Goal: Transaction & Acquisition: Purchase product/service

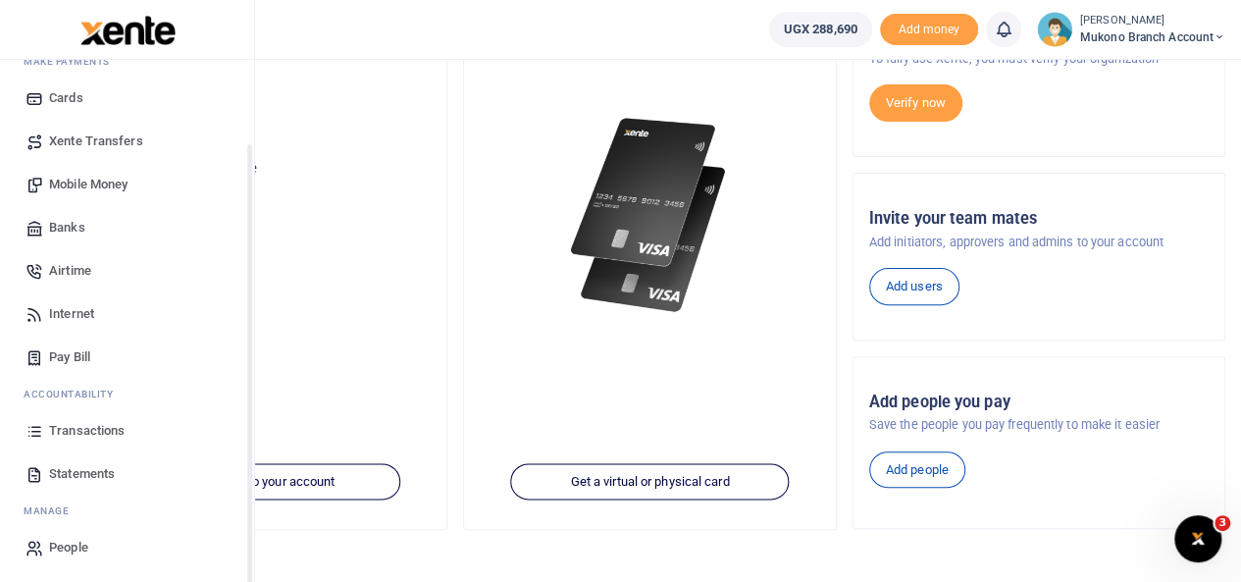
scroll to position [118, 0]
drag, startPoint x: 246, startPoint y: 415, endPoint x: 216, endPoint y: 535, distance: 123.5
click at [216, 535] on div "Start Dashboard M ake Payments Cards Xente Transfers Mobile Money Banks Airtime…" at bounding box center [127, 351] width 254 height 582
click at [80, 469] on span "Statements" at bounding box center [82, 472] width 66 height 20
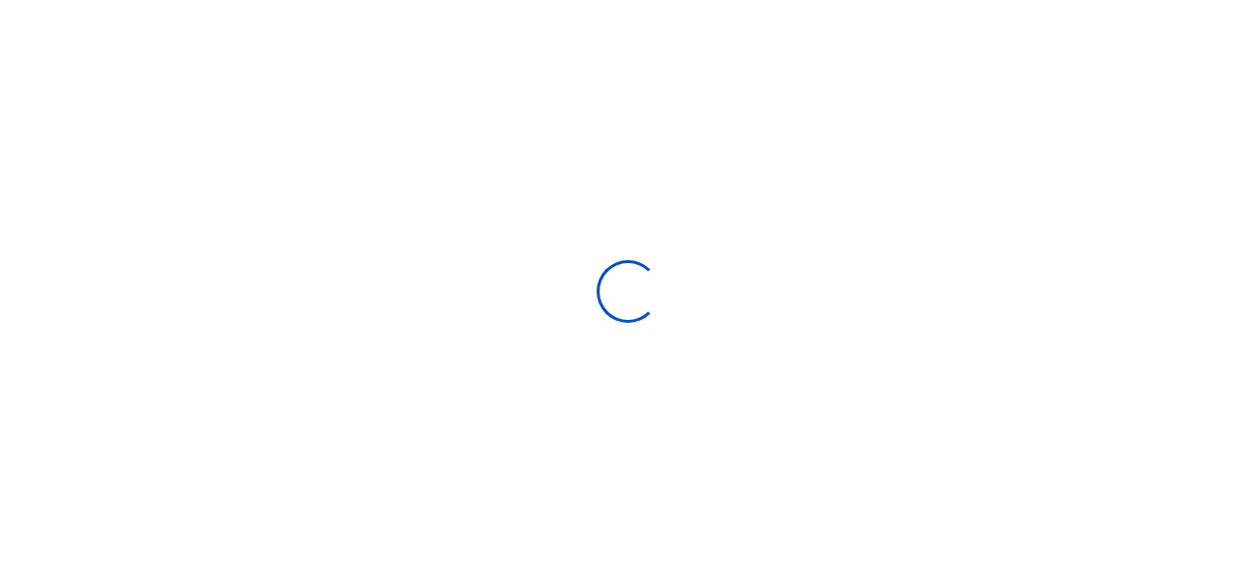
select select "ALL"
type input "09/14/2025 - 10/13/2025"
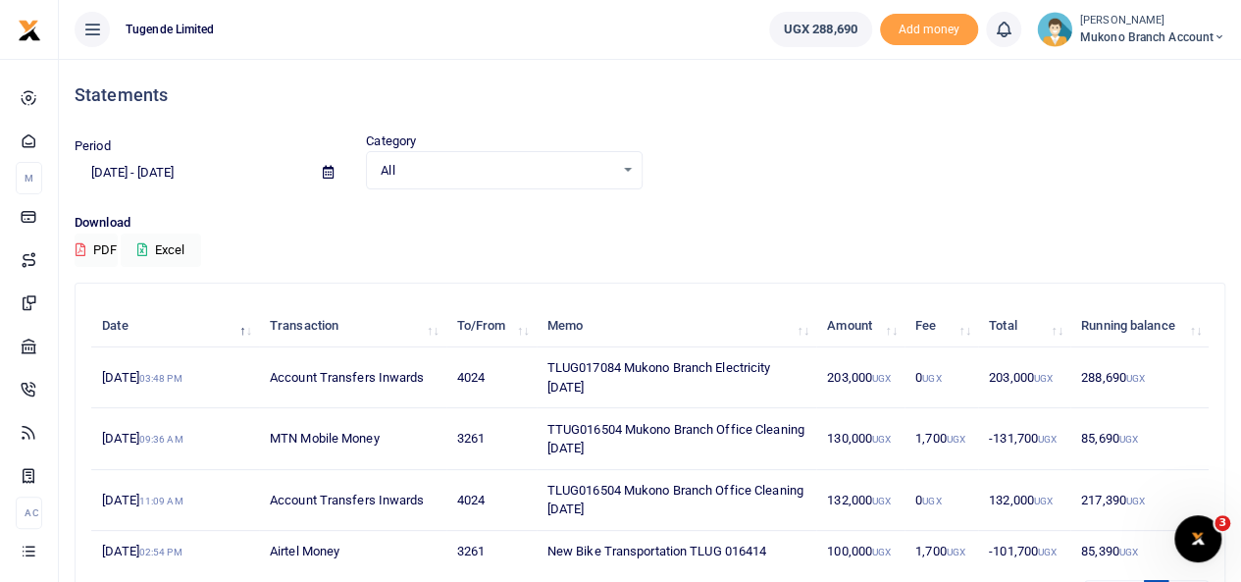
click at [647, 366] on td "TLUG017084 Mukono Branch Electricity October 2025" at bounding box center [677, 377] width 280 height 61
copy td "TLUG017084 Mukono Branch Electricity October 2025"
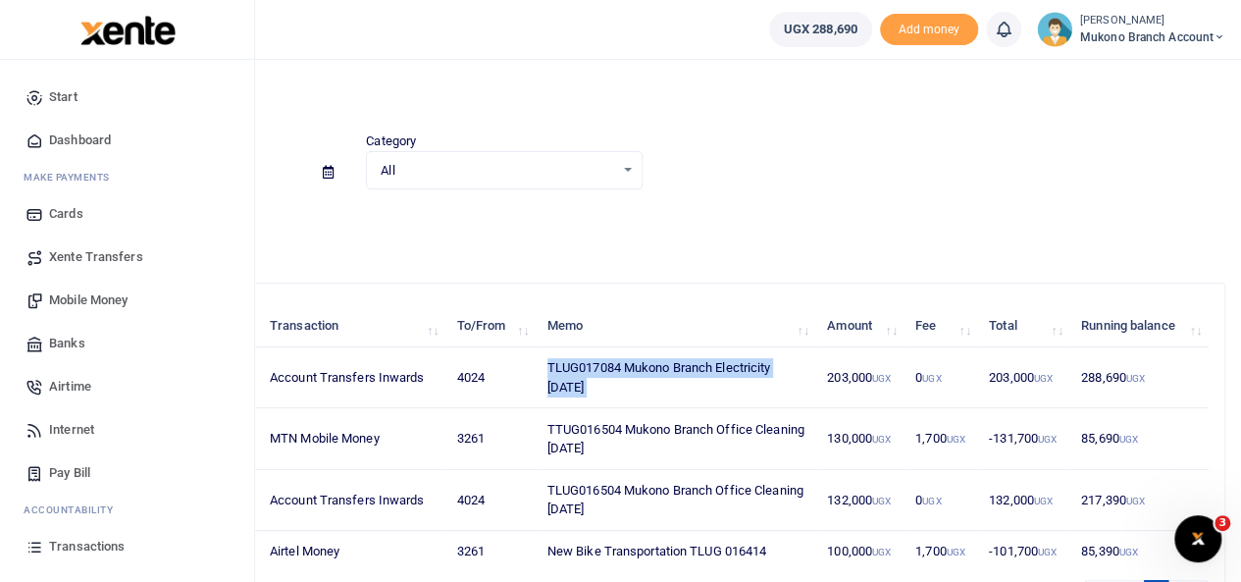
click at [86, 303] on span "Mobile Money" at bounding box center [88, 300] width 79 height 20
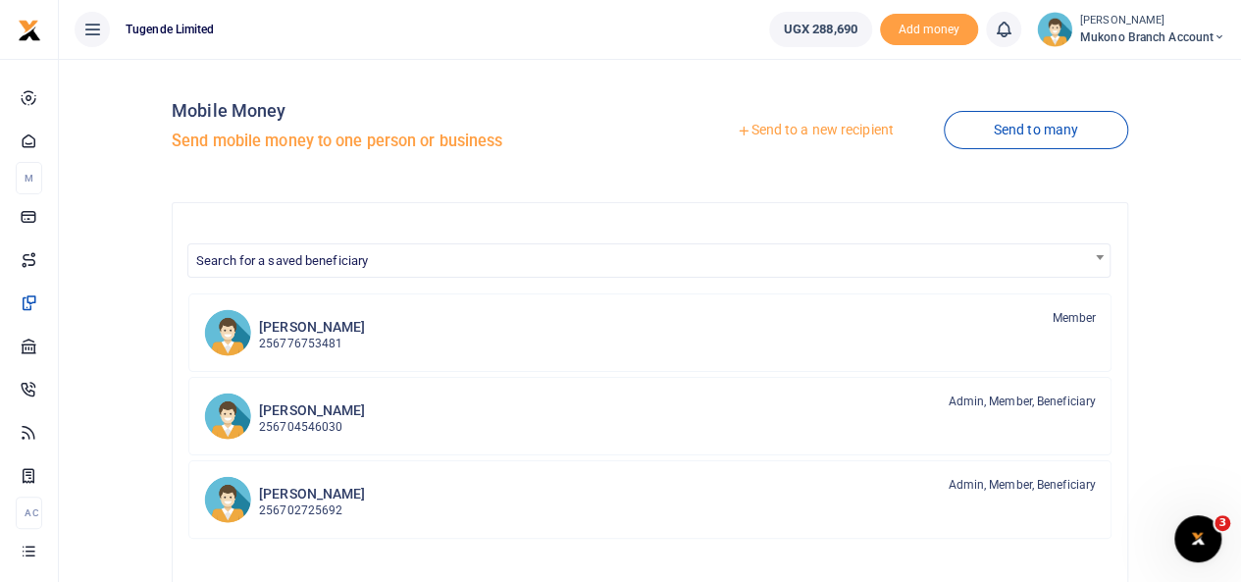
click at [828, 131] on link "Send to a new recipient" at bounding box center [815, 130] width 256 height 35
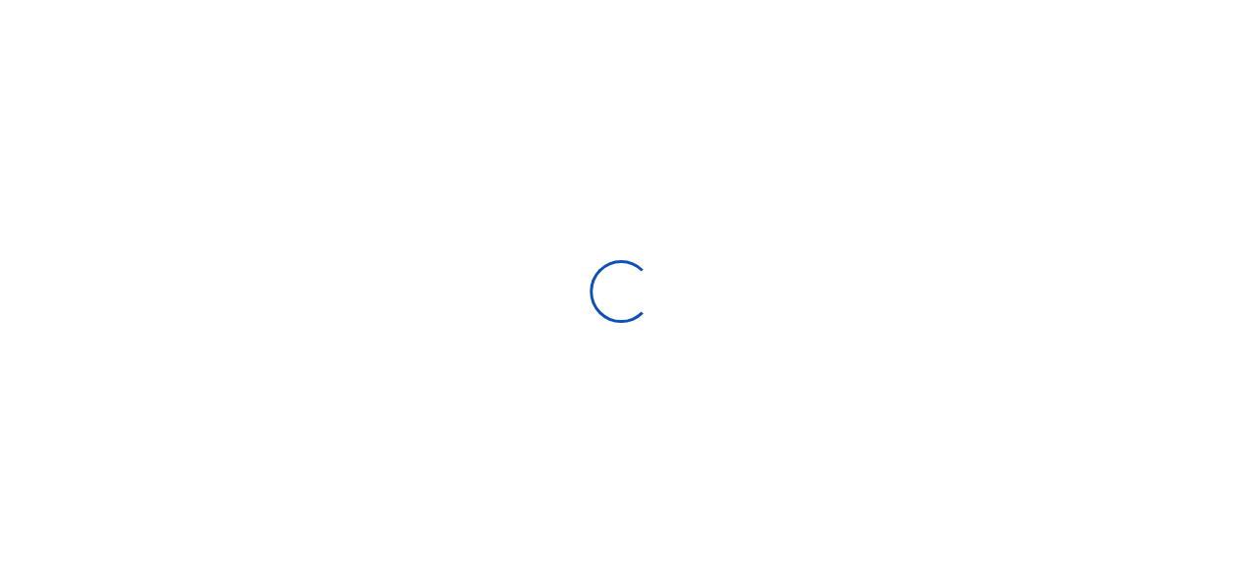
select select "Loading bundles"
select select
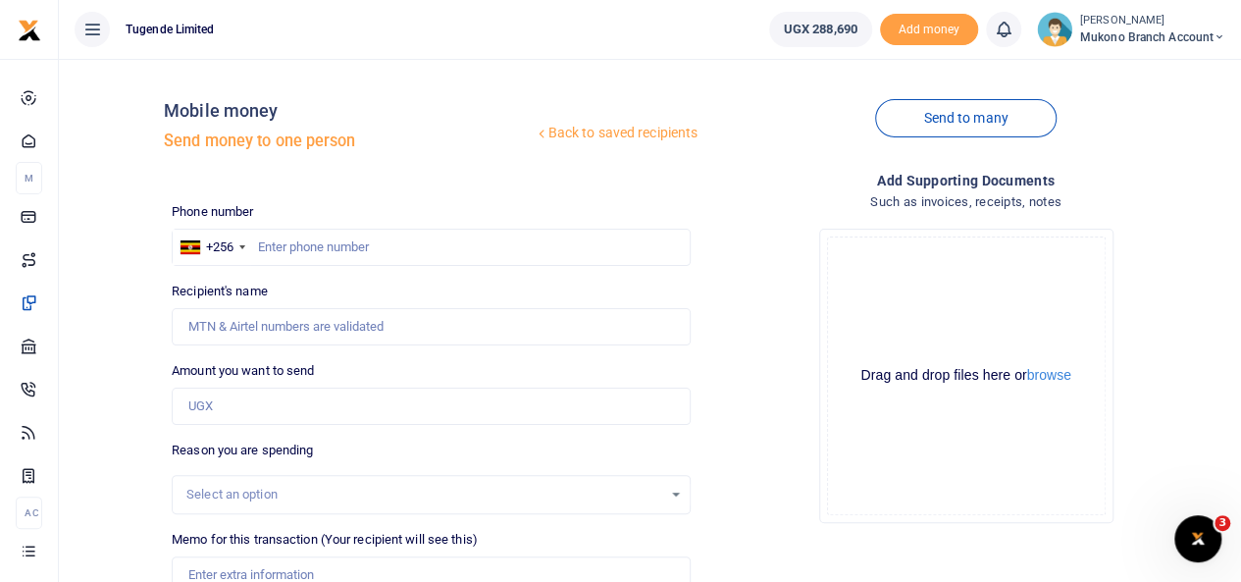
click at [240, 490] on div "Select an option" at bounding box center [424, 495] width 476 height 20
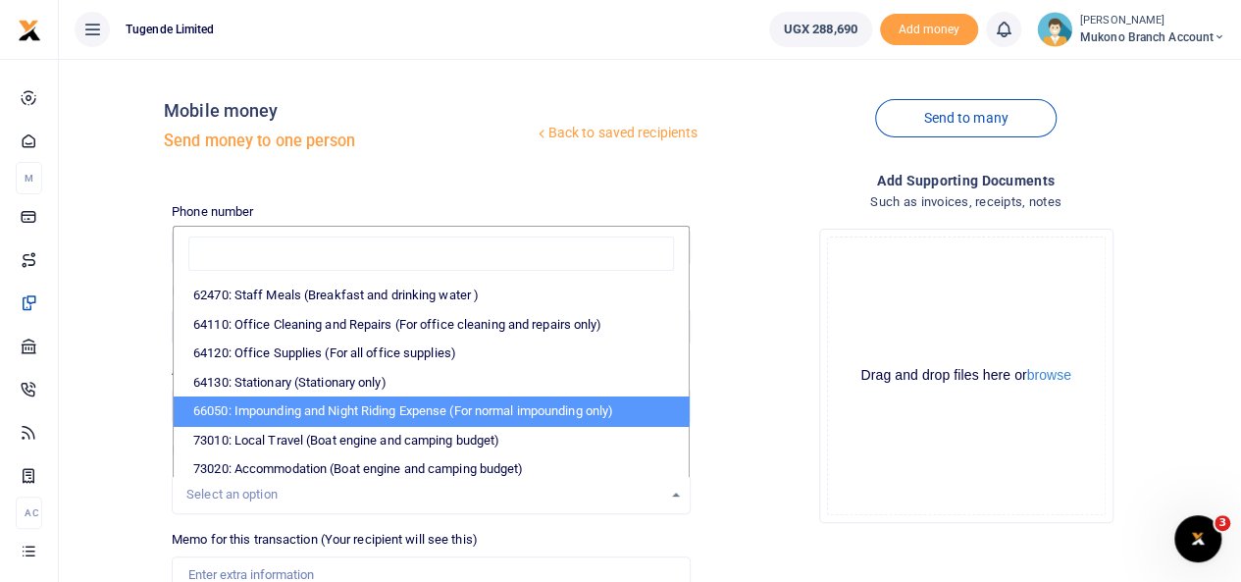
click at [784, 207] on h4 "Such as invoices, receipts, notes" at bounding box center [966, 202] width 519 height 22
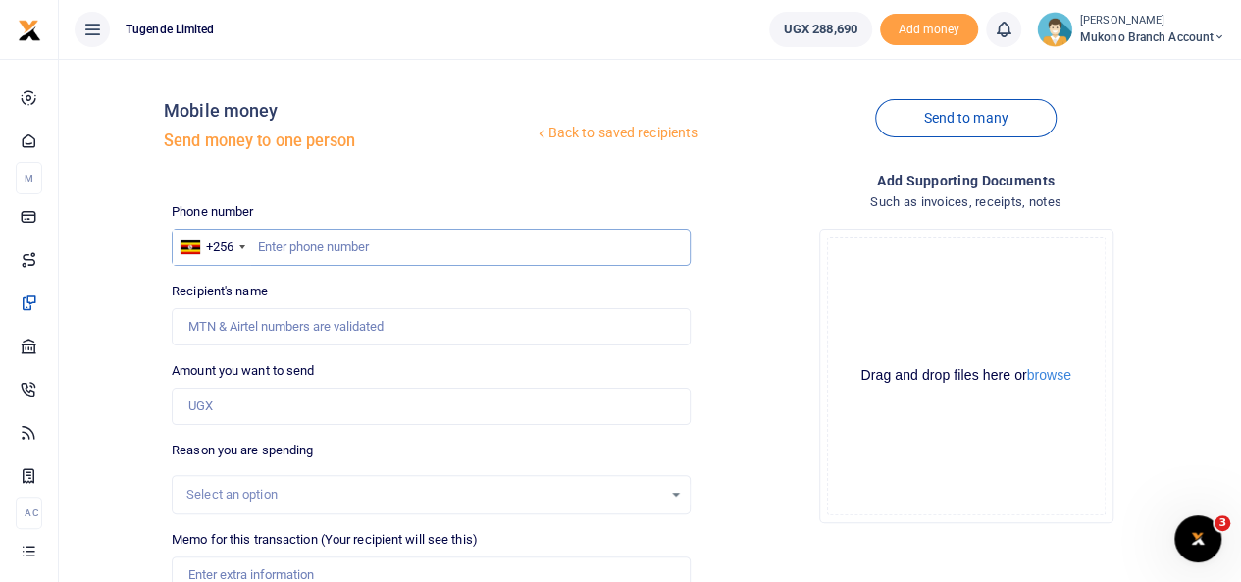
click at [316, 248] on input "text" at bounding box center [431, 247] width 519 height 37
type input "756448594"
type input "[PERSON_NAME]"
type input "756448594"
click at [295, 416] on input "Amount you want to send" at bounding box center [431, 406] width 519 height 37
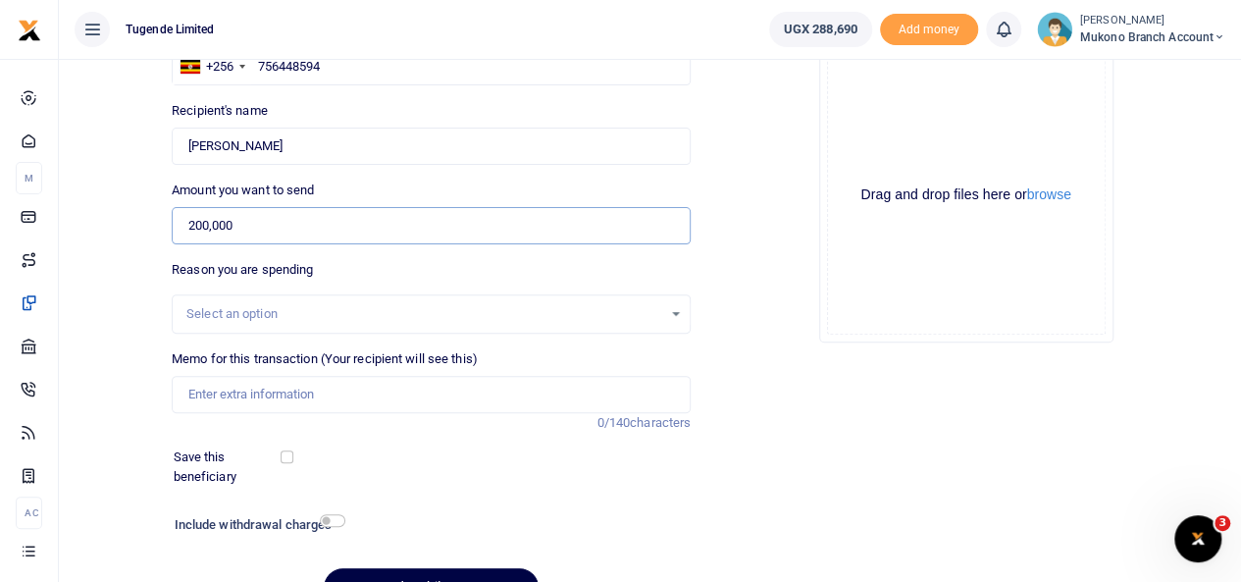
scroll to position [186, 0]
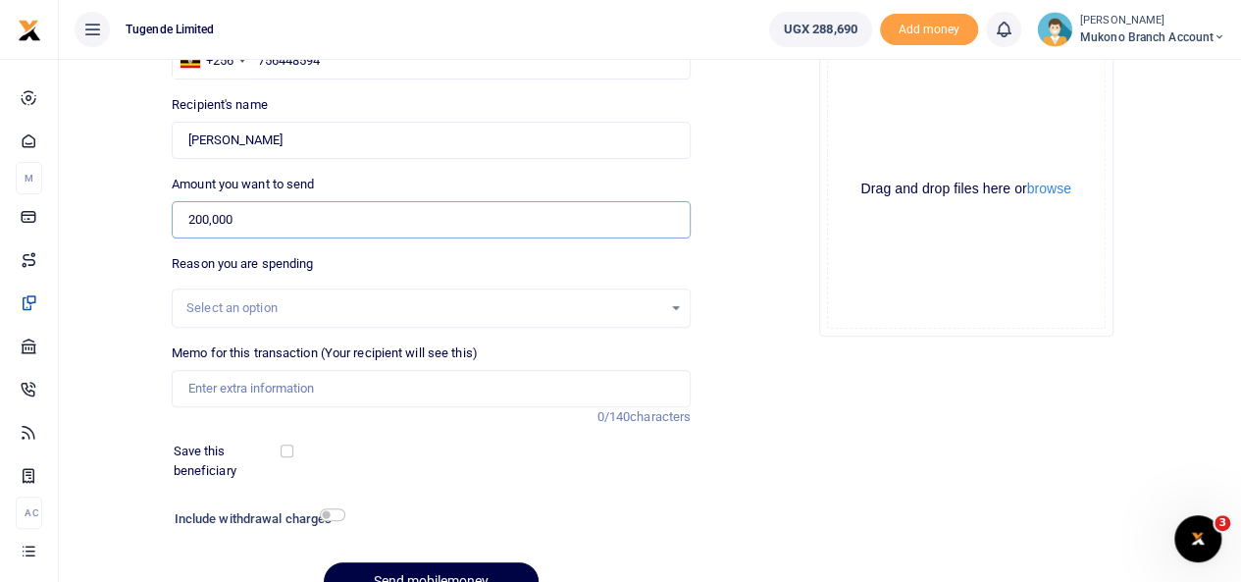
type input "200,000"
click at [678, 309] on div "Select an option" at bounding box center [431, 308] width 517 height 22
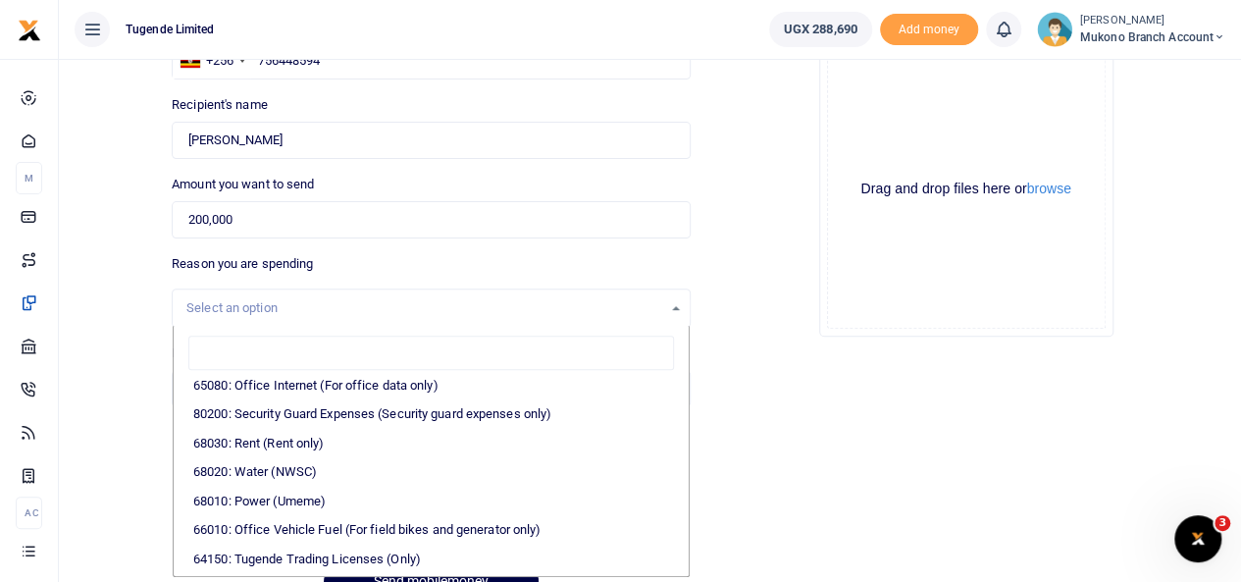
scroll to position [330, 0]
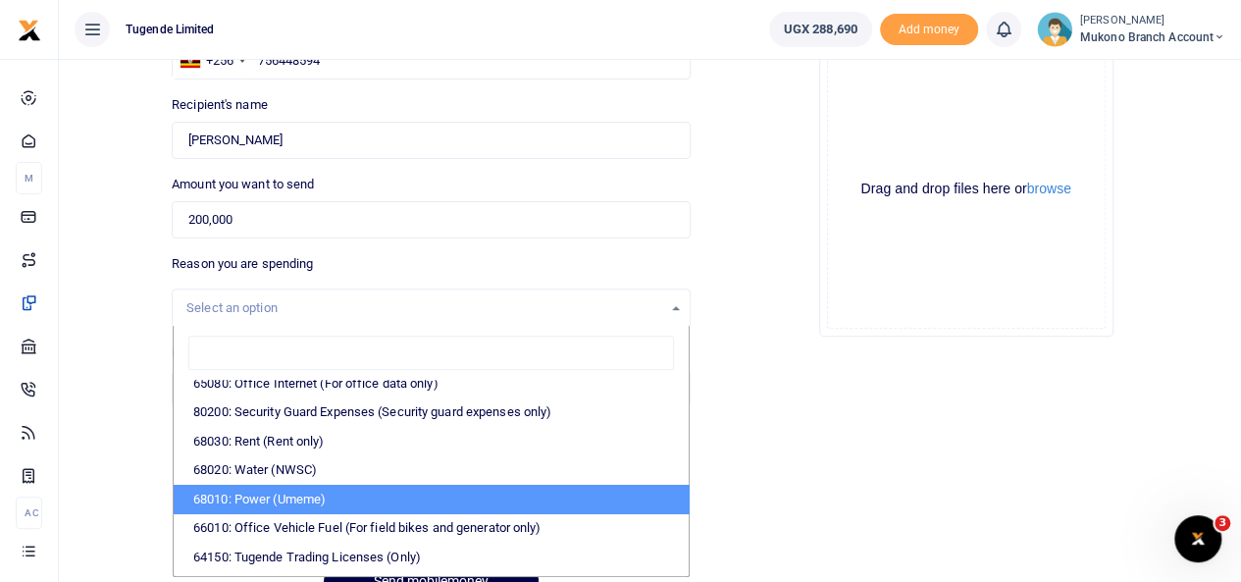
click at [308, 489] on li "68010: Power (Umeme)" at bounding box center [431, 499] width 515 height 29
select select "39"
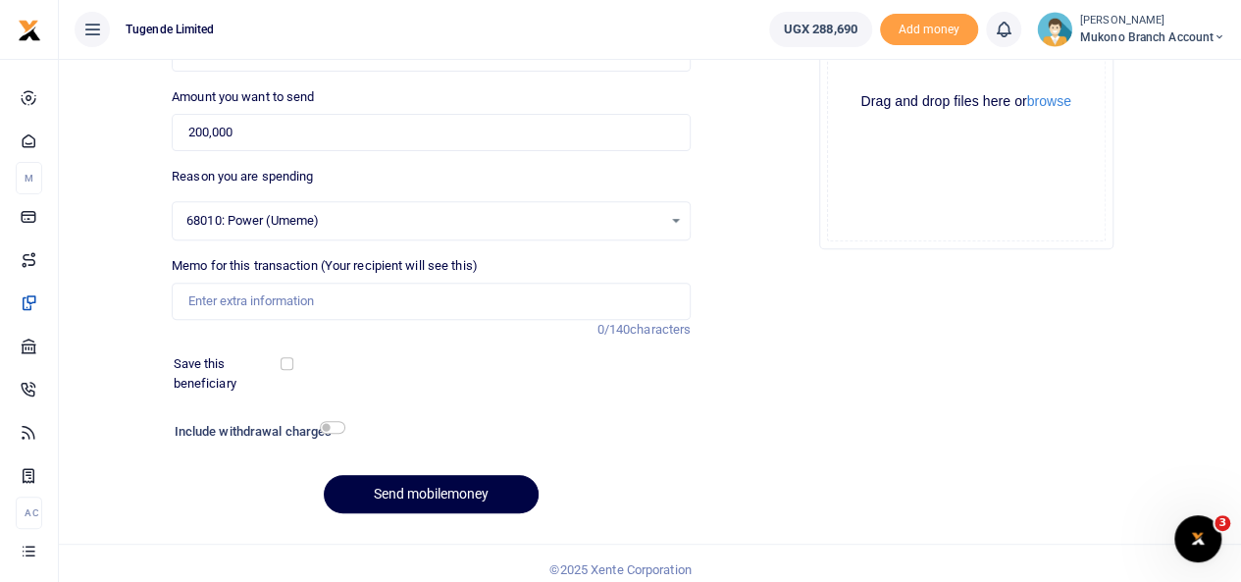
scroll to position [265, 0]
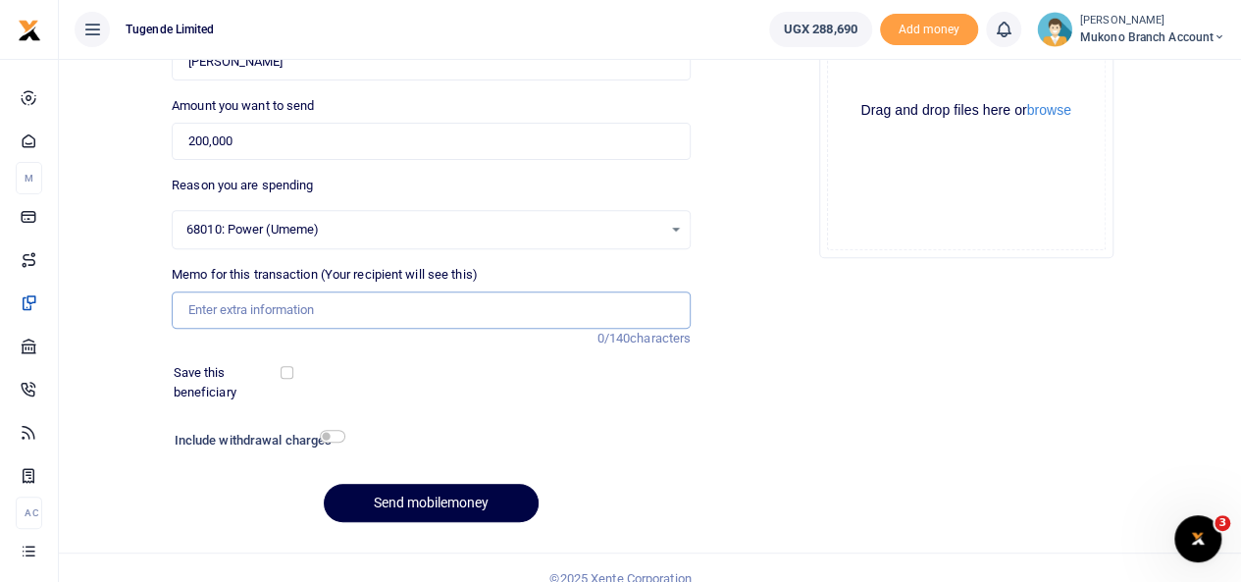
click at [279, 305] on input "Memo for this transaction (Your recipient will see this)" at bounding box center [431, 309] width 519 height 37
paste input "TLUG017084 Mukono Branch Electricity [DATE]"
click at [496, 311] on input "TLUG017084 Mukono Branch Electricity [DATE]" at bounding box center [431, 309] width 519 height 37
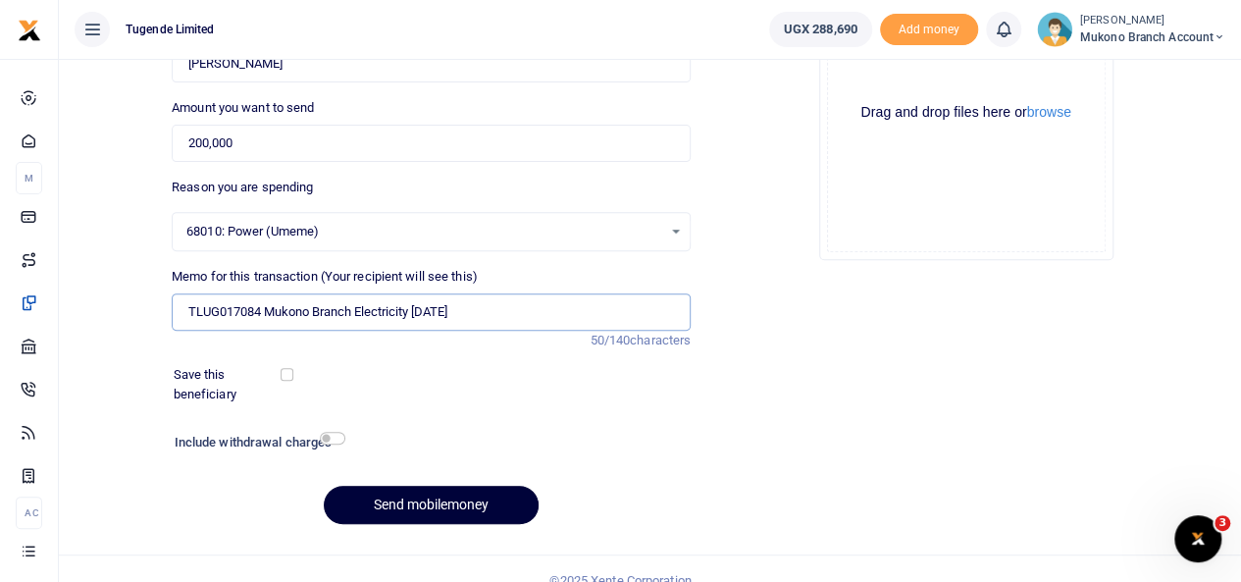
type input "TLUG017084 Mukono Branch Electricity [DATE]"
click at [444, 499] on button "Send mobilemoney" at bounding box center [431, 505] width 215 height 38
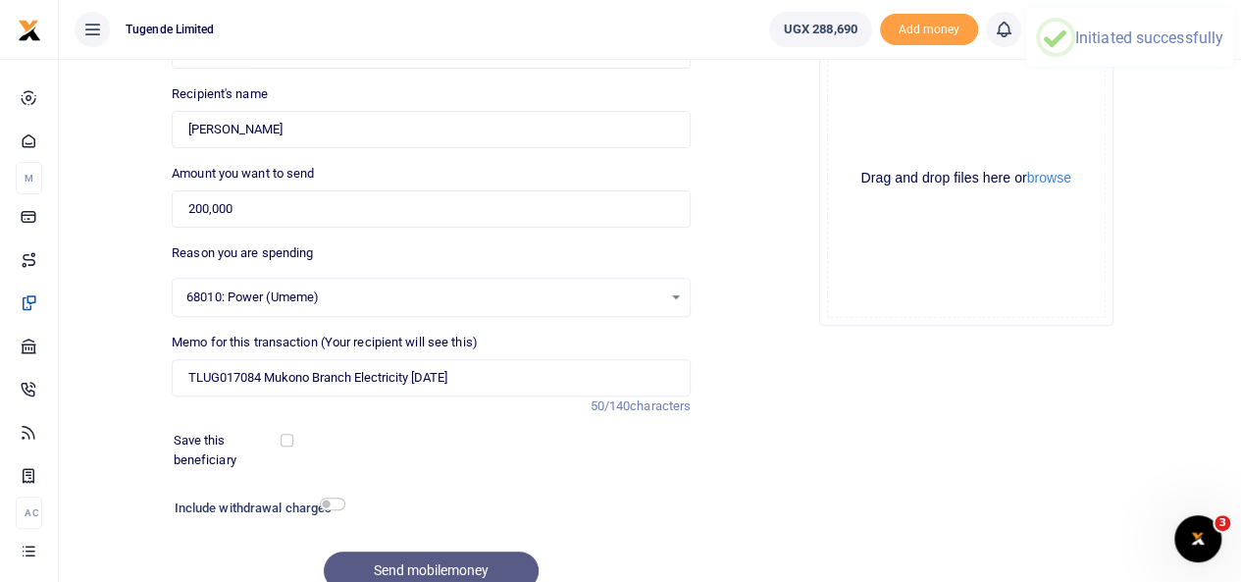
scroll to position [196, 0]
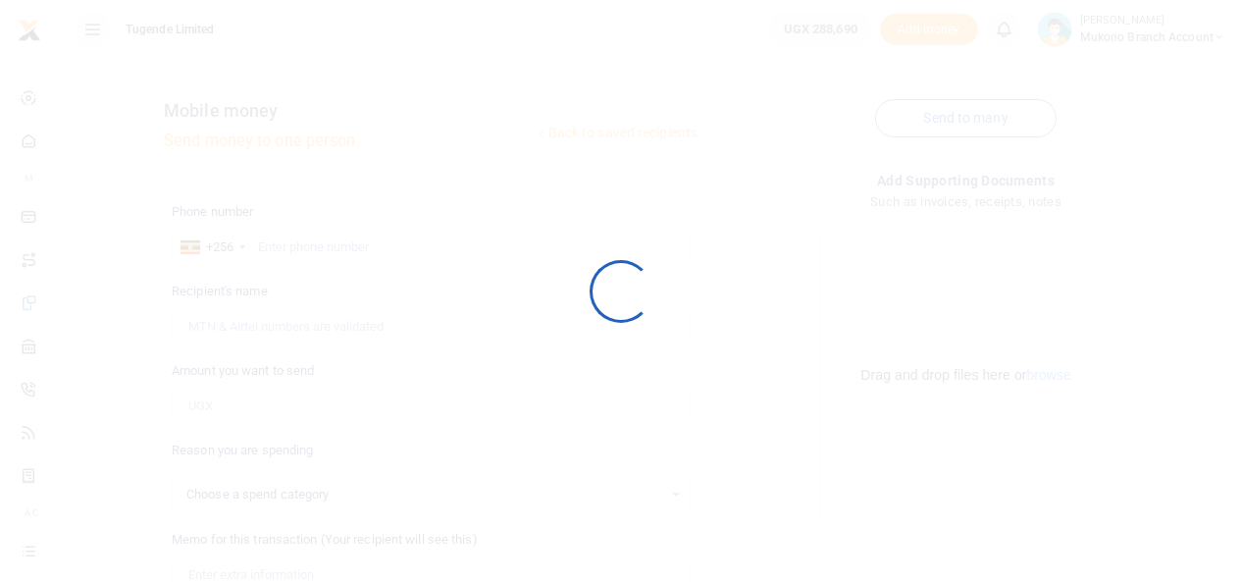
scroll to position [196, 0]
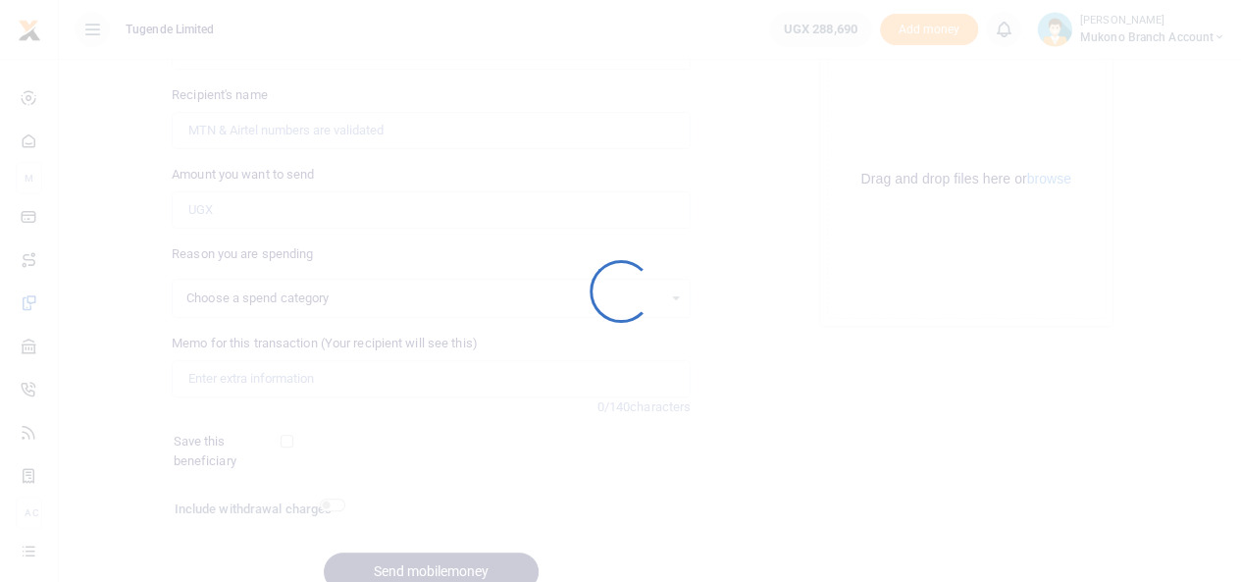
select select
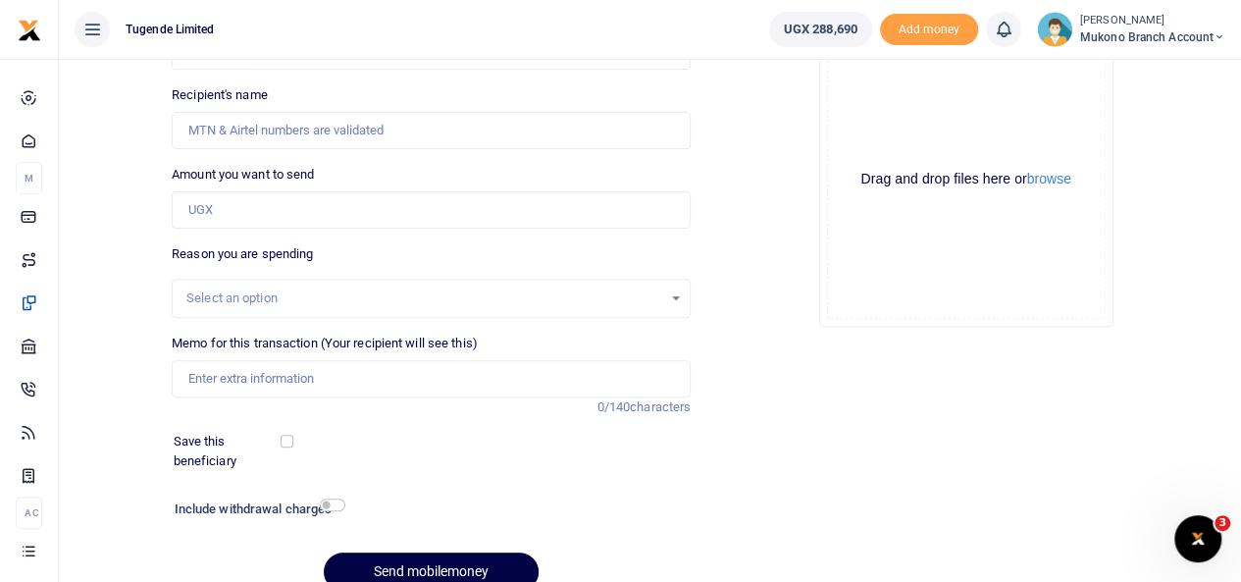
scroll to position [0, 0]
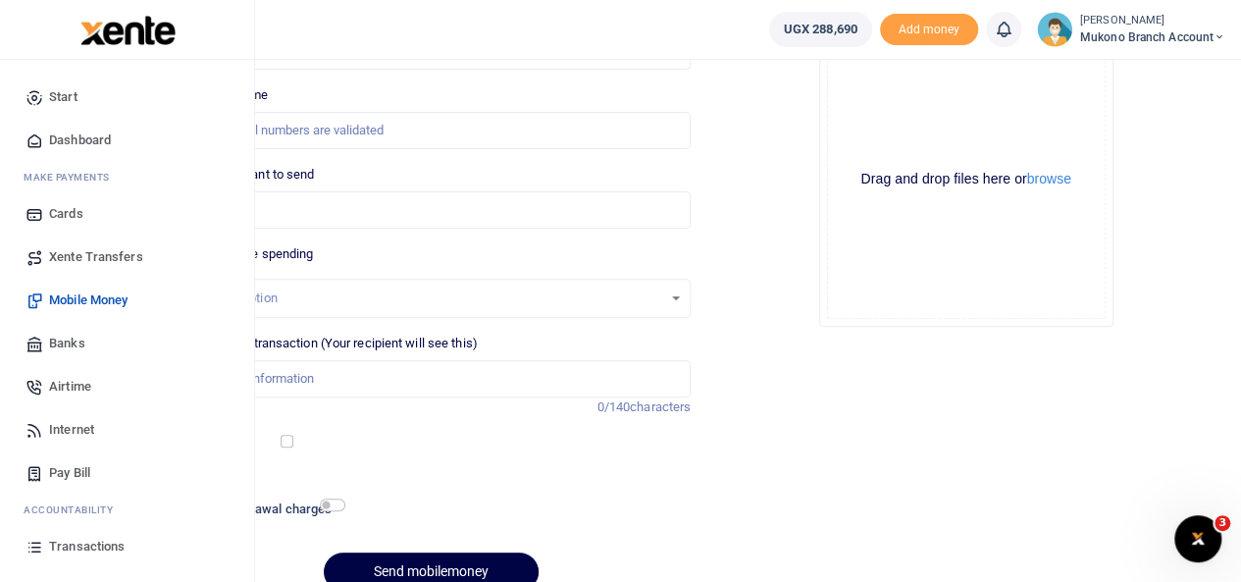
click at [93, 543] on span "Transactions" at bounding box center [87, 547] width 76 height 20
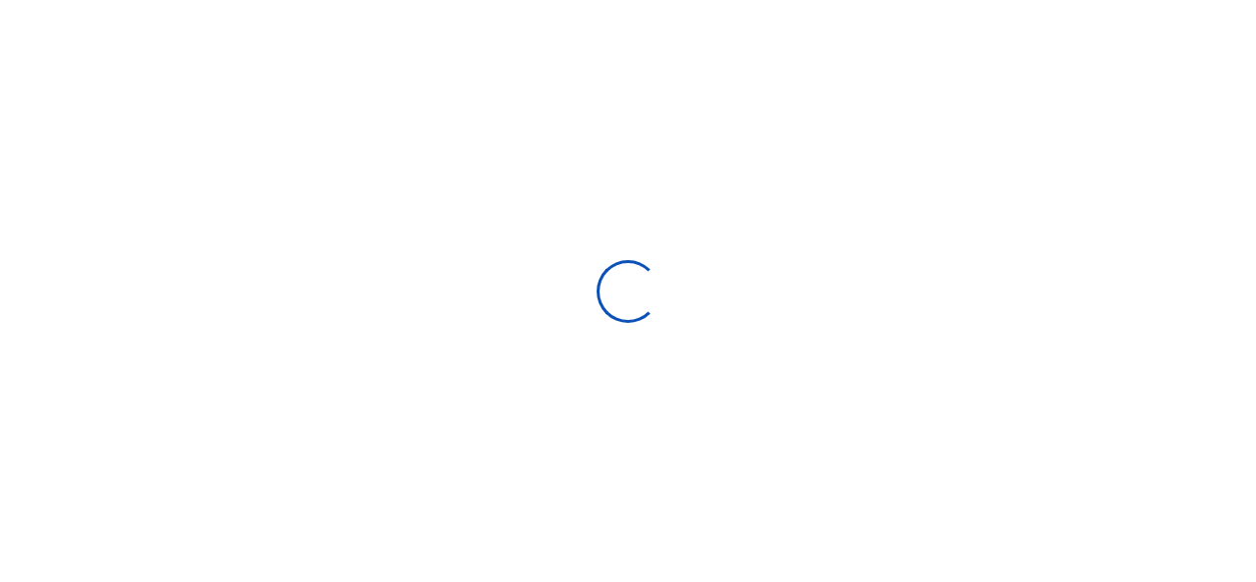
select select
type input "[DATE] - [DATE]"
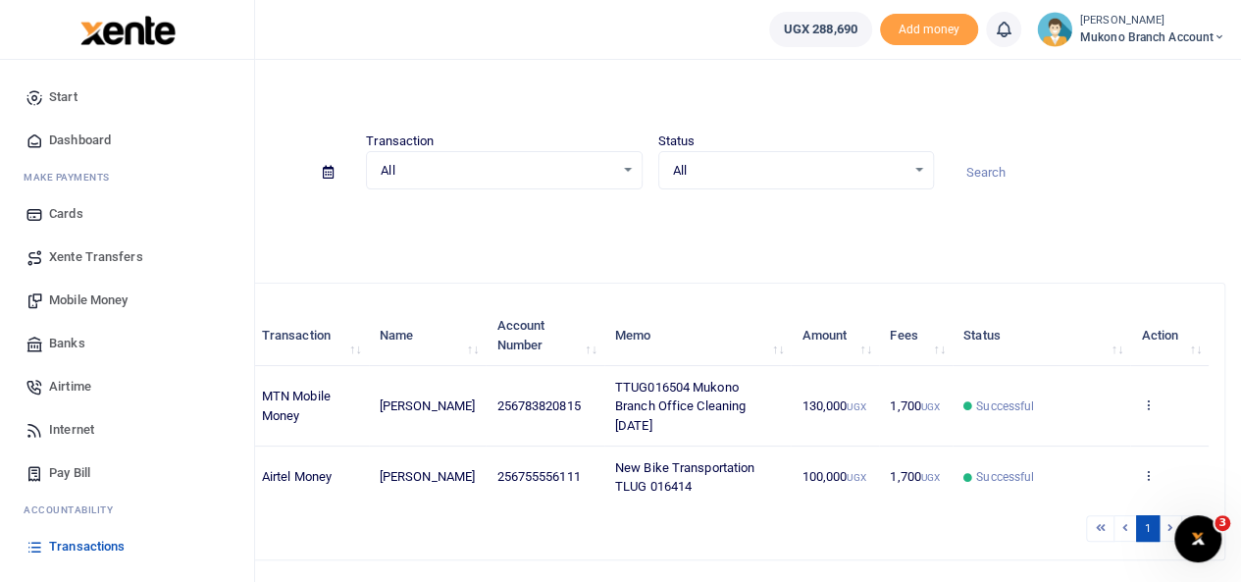
click at [71, 306] on span "Mobile Money" at bounding box center [88, 300] width 79 height 20
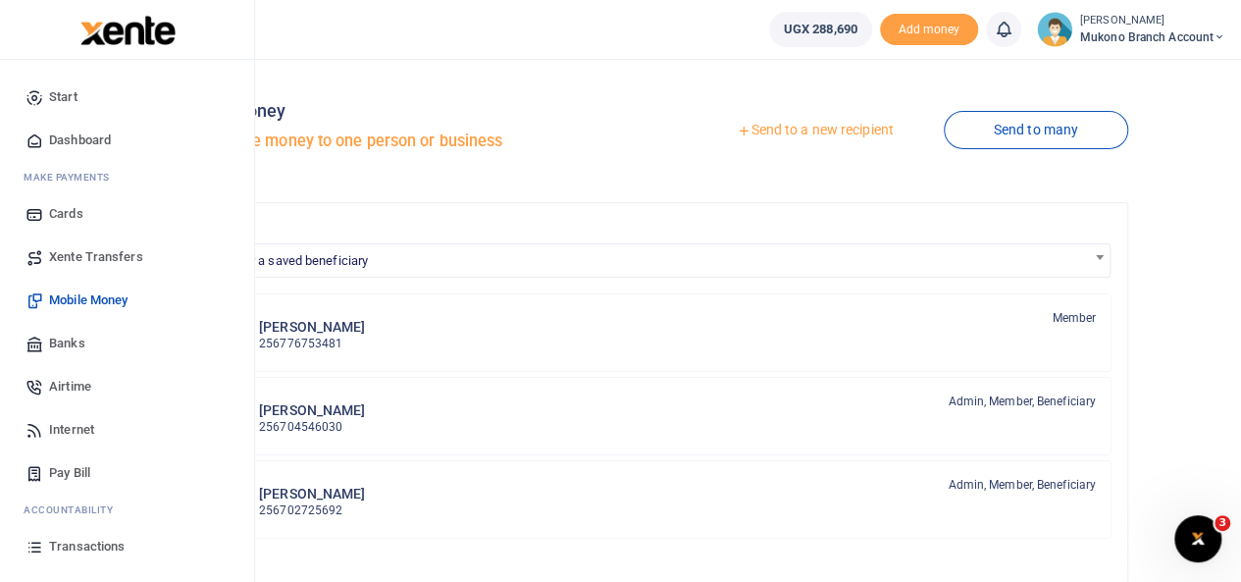
click at [79, 541] on span "Transactions" at bounding box center [87, 547] width 76 height 20
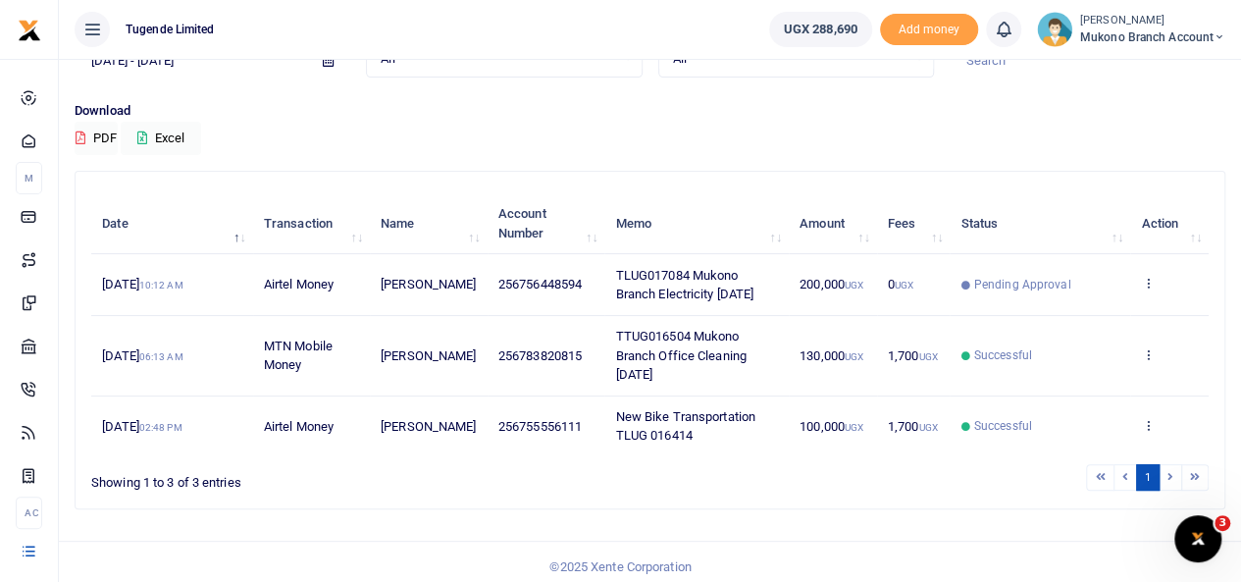
scroll to position [110, 0]
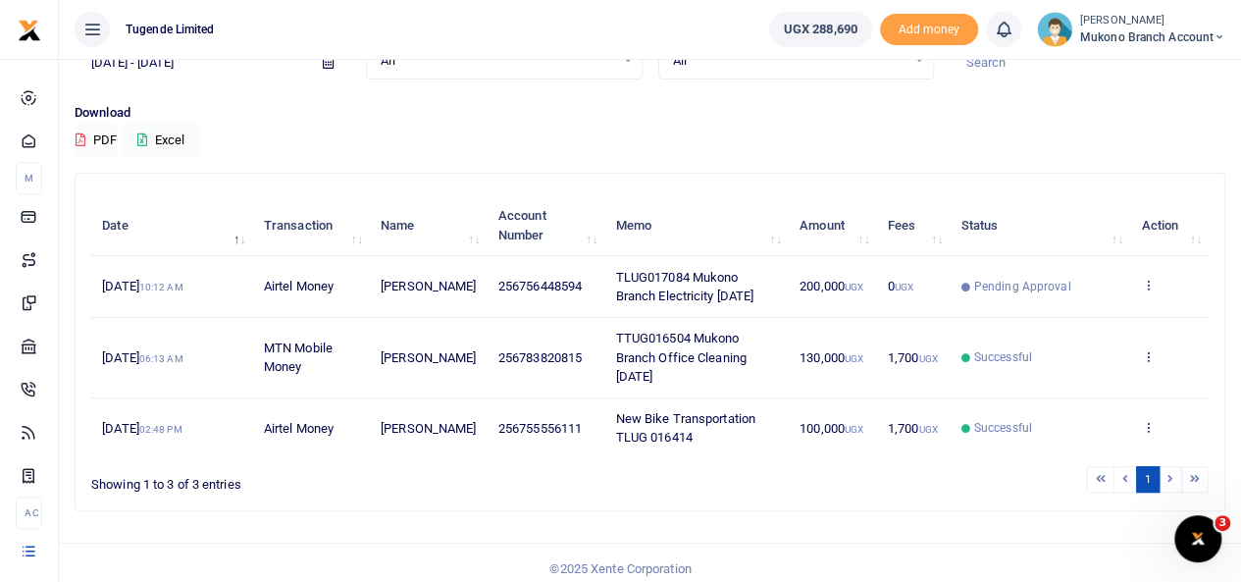
click at [724, 183] on div "Search: Date Transaction Name Account Number Memo Amount Fees Status Action 13t…" at bounding box center [650, 342] width 1149 height 337
click at [716, 182] on div "Search: Date Transaction Name Account Number Memo Amount Fees Status Action 13t…" at bounding box center [650, 342] width 1149 height 337
click at [1199, 493] on li at bounding box center [1195, 479] width 26 height 26
click at [1168, 493] on li at bounding box center [1171, 479] width 23 height 26
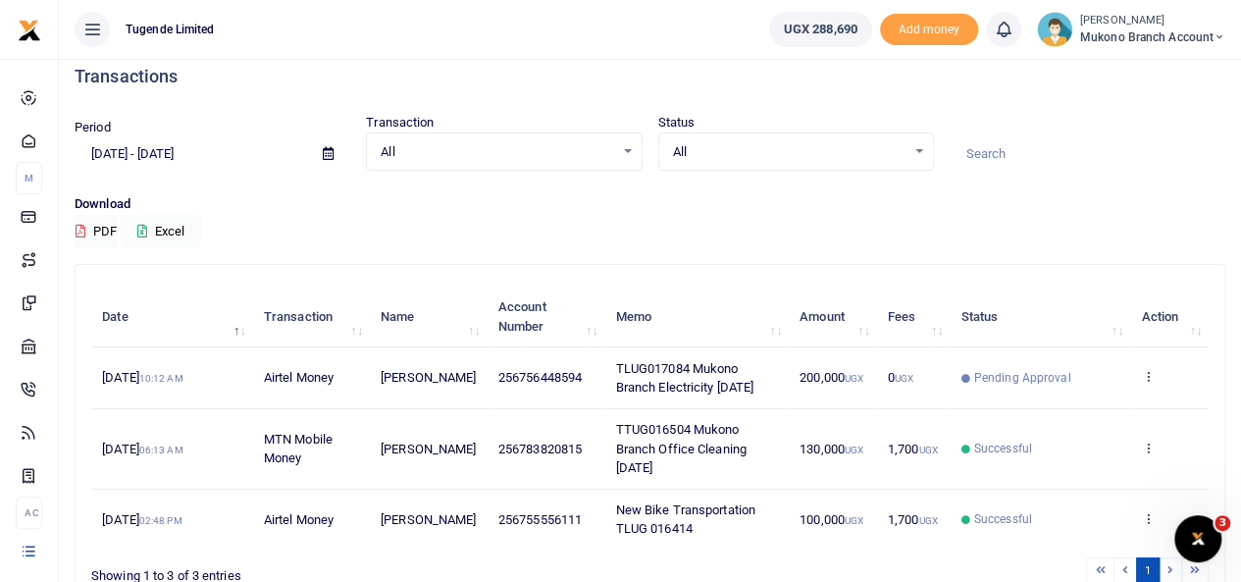
scroll to position [0, 0]
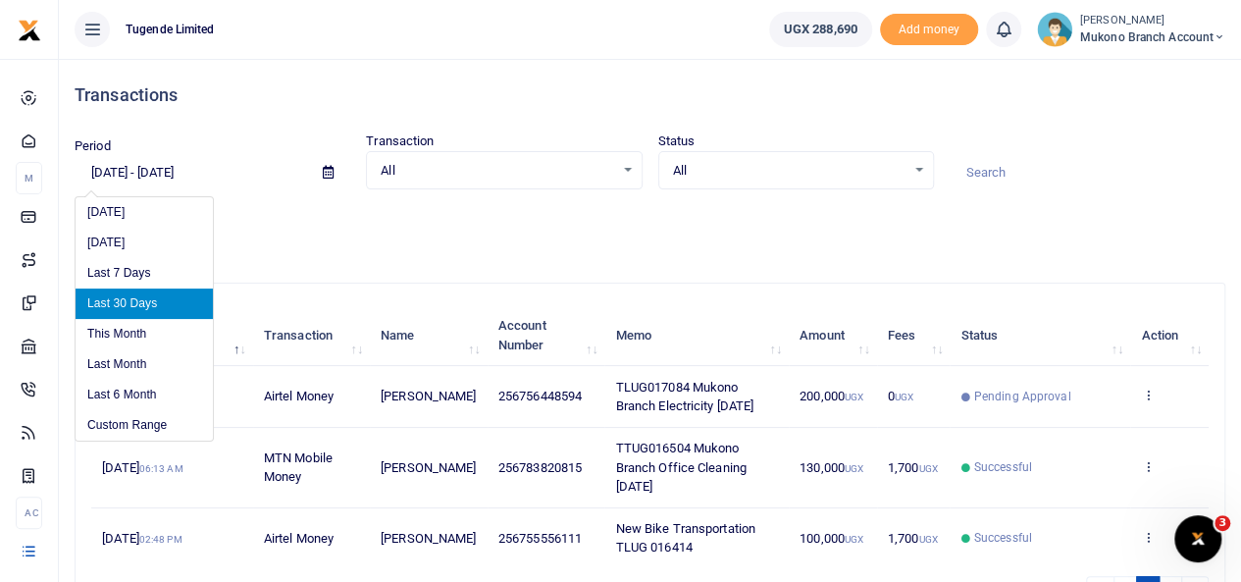
click at [165, 172] on input "[DATE] - [DATE]" at bounding box center [191, 172] width 233 height 33
click at [117, 362] on li "Last Month" at bounding box center [144, 364] width 137 height 30
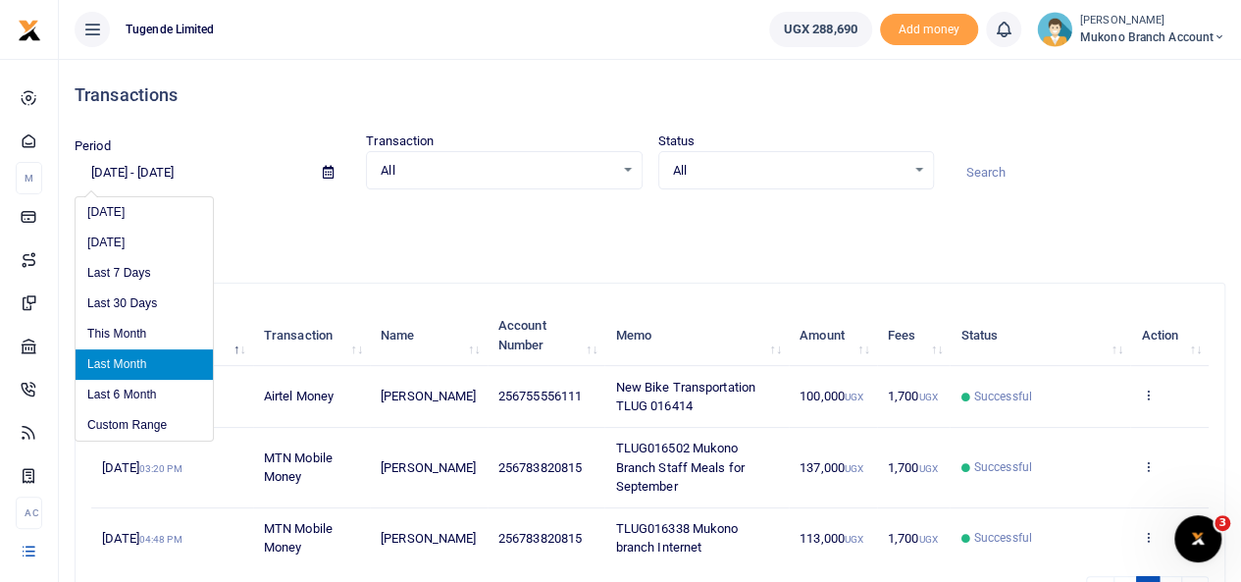
click at [131, 173] on input "09/01/2025 - 09/30/2025" at bounding box center [191, 172] width 233 height 33
click at [115, 392] on li "Last 6 Month" at bounding box center [144, 395] width 137 height 30
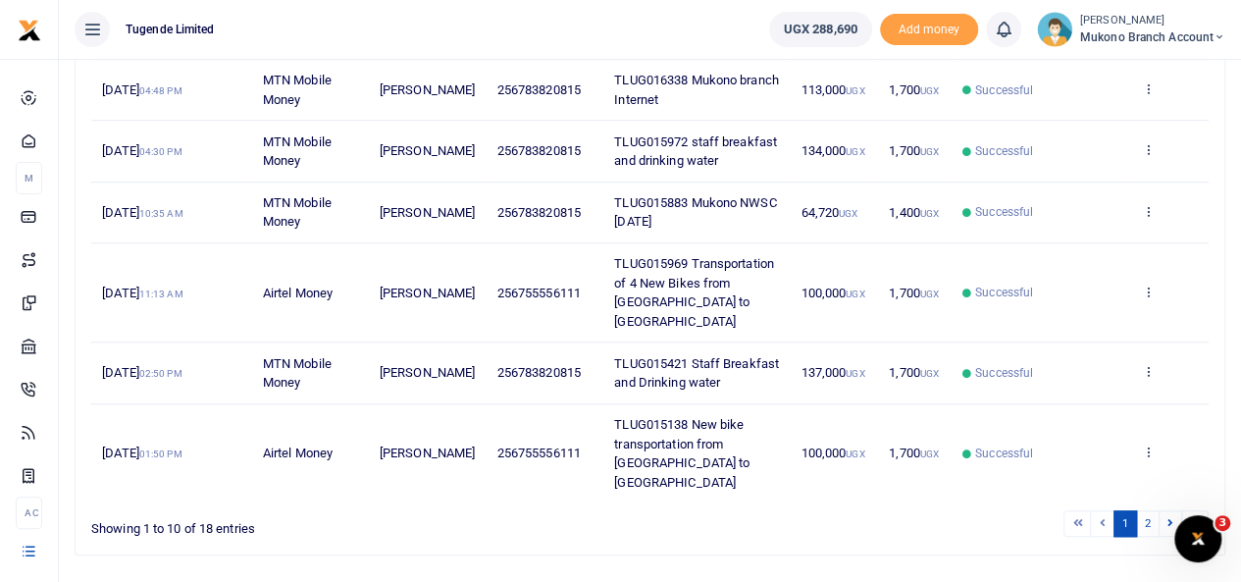
scroll to position [583, 0]
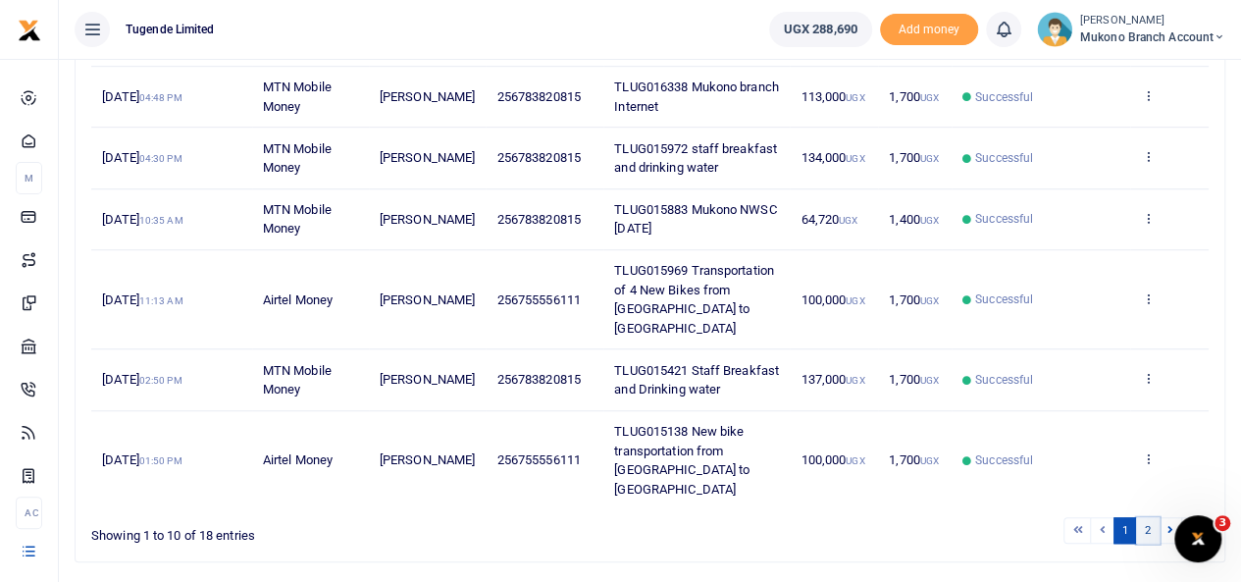
click at [1147, 517] on link "2" at bounding box center [1148, 530] width 24 height 26
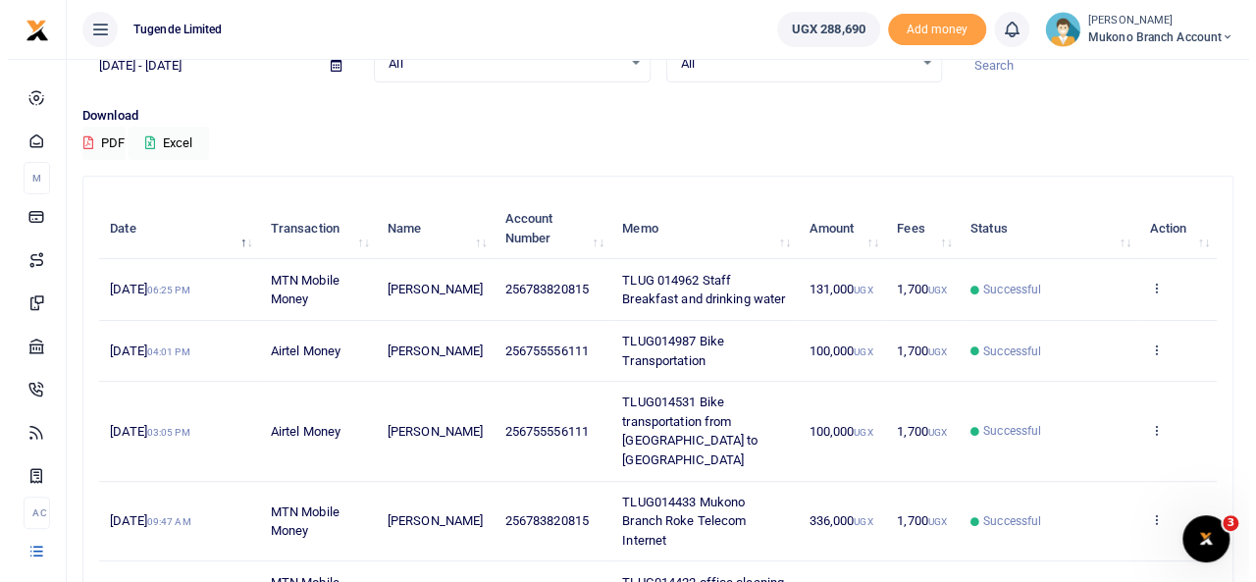
scroll to position [0, 0]
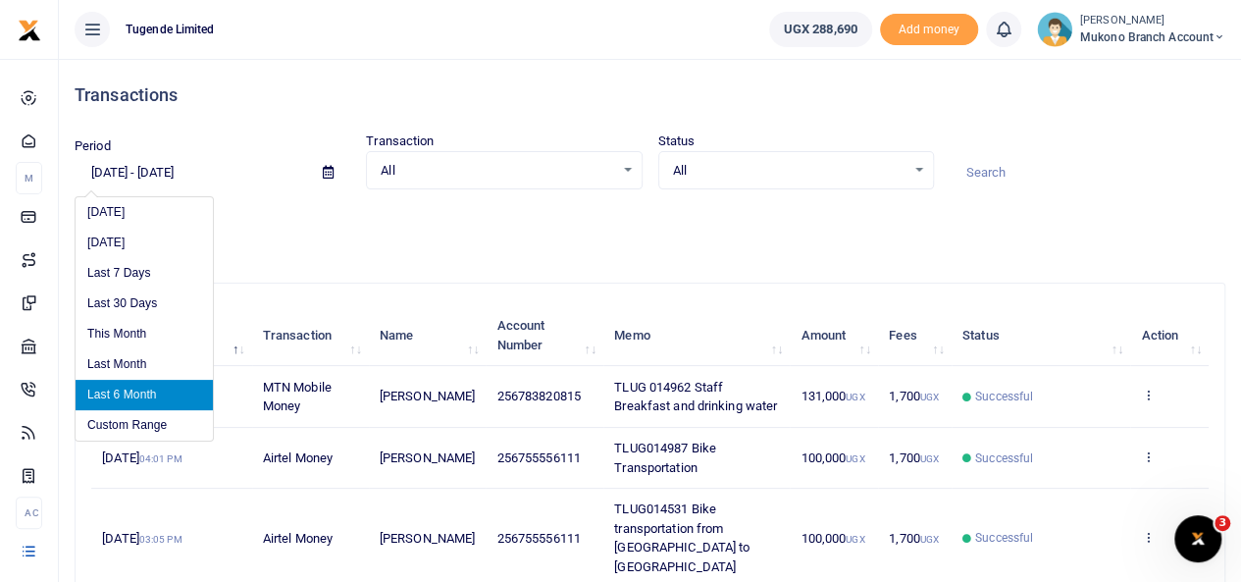
click at [144, 174] on input "04/13/2025 - 10/13/2025" at bounding box center [191, 172] width 233 height 33
click at [132, 277] on li "Last 7 Days" at bounding box center [144, 273] width 137 height 30
type input "10/07/2025 - 10/13/2025"
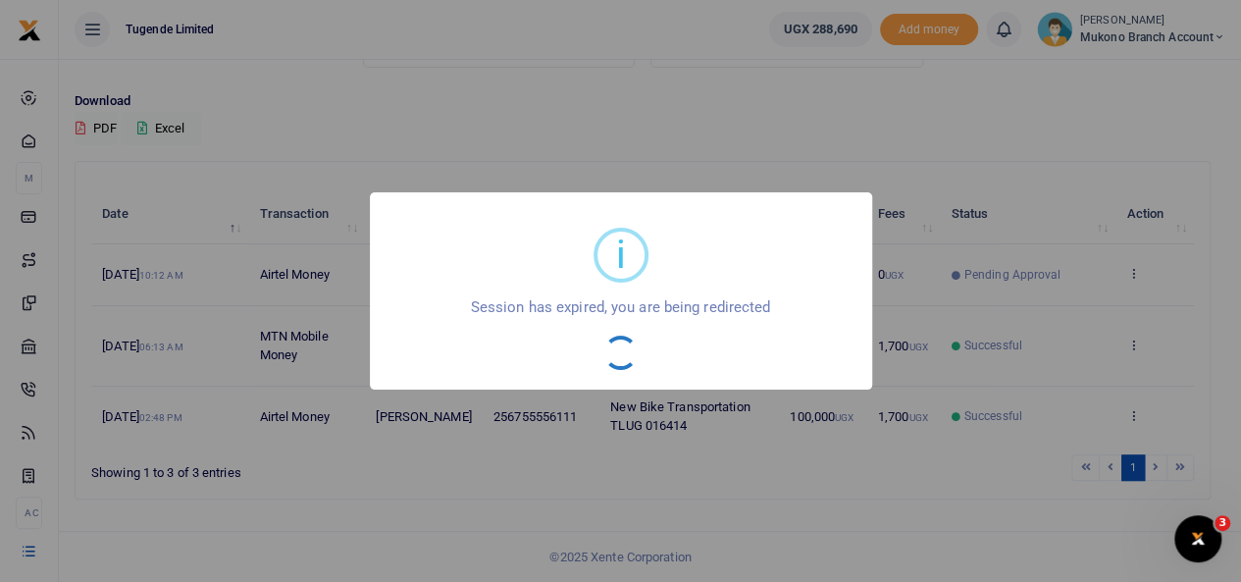
scroll to position [118, 0]
